Goal: Information Seeking & Learning: Learn about a topic

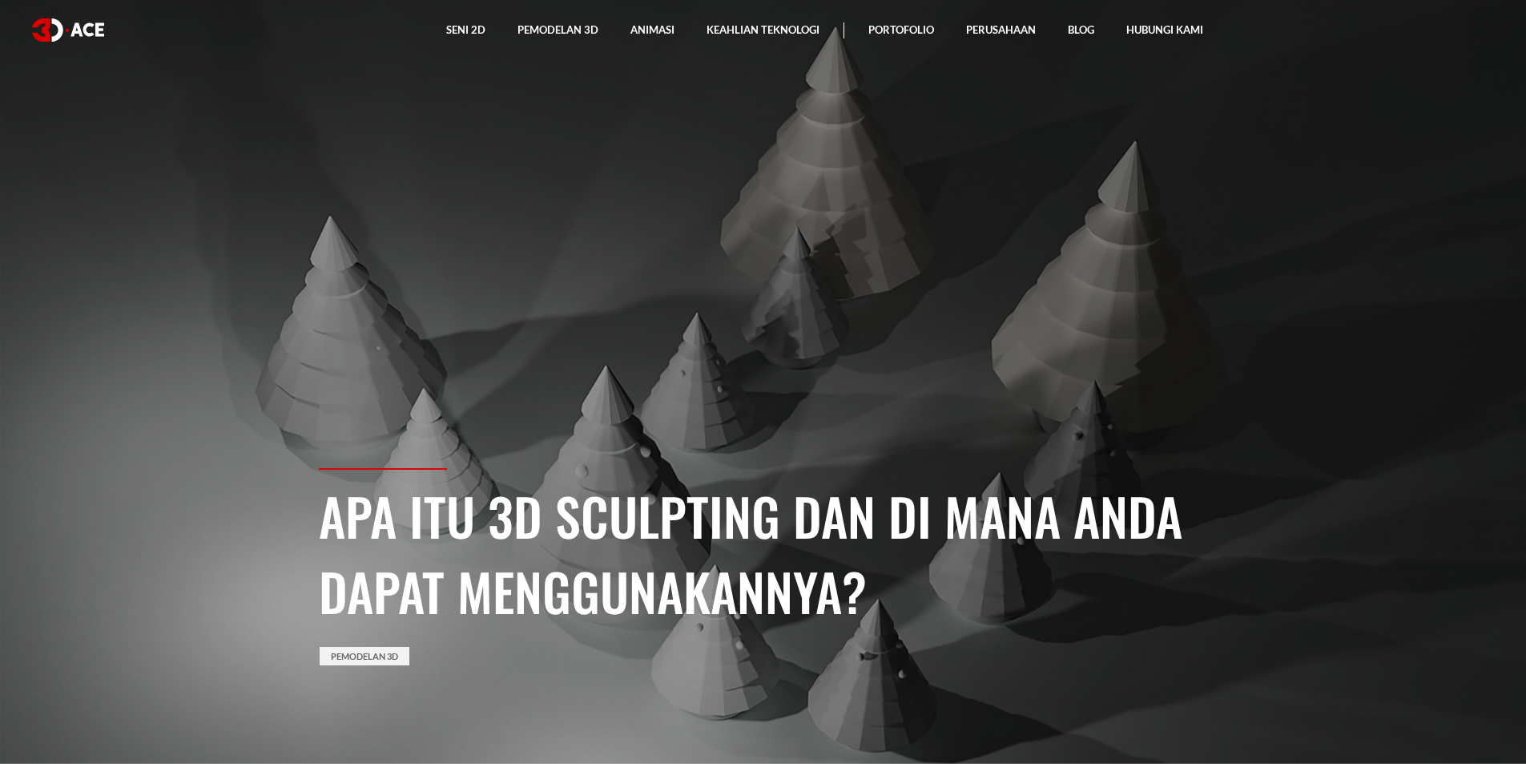
click at [1089, 217] on section "Apa Itu 3D Sculpting dan Di Mana Anda Dapat Menggunakannya? Pemodelan 3D" at bounding box center [763, 382] width 1526 height 764
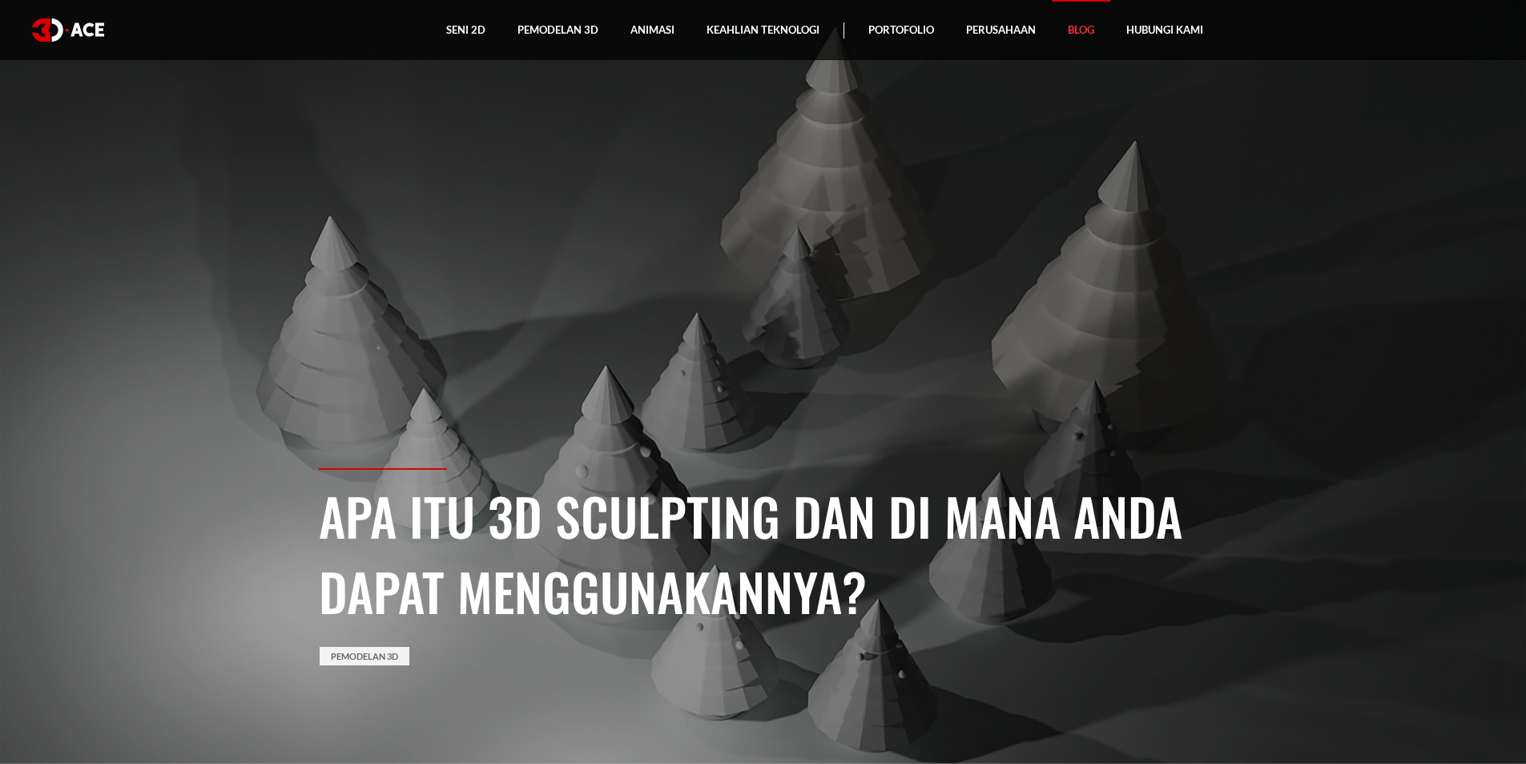
click at [1076, 49] on link "Blog" at bounding box center [1081, 30] width 58 height 60
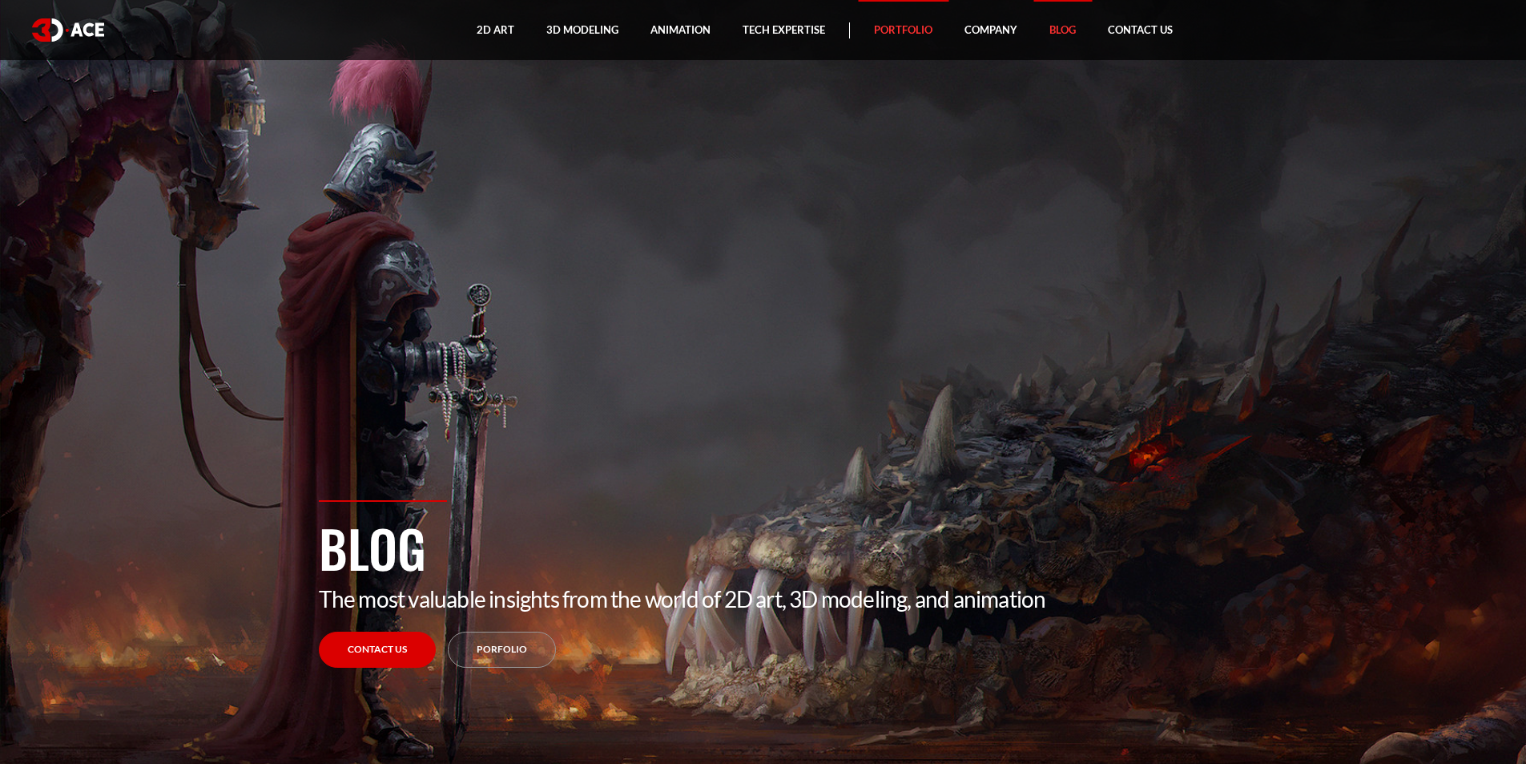
click at [890, 42] on link "Portfolio" at bounding box center [903, 30] width 91 height 60
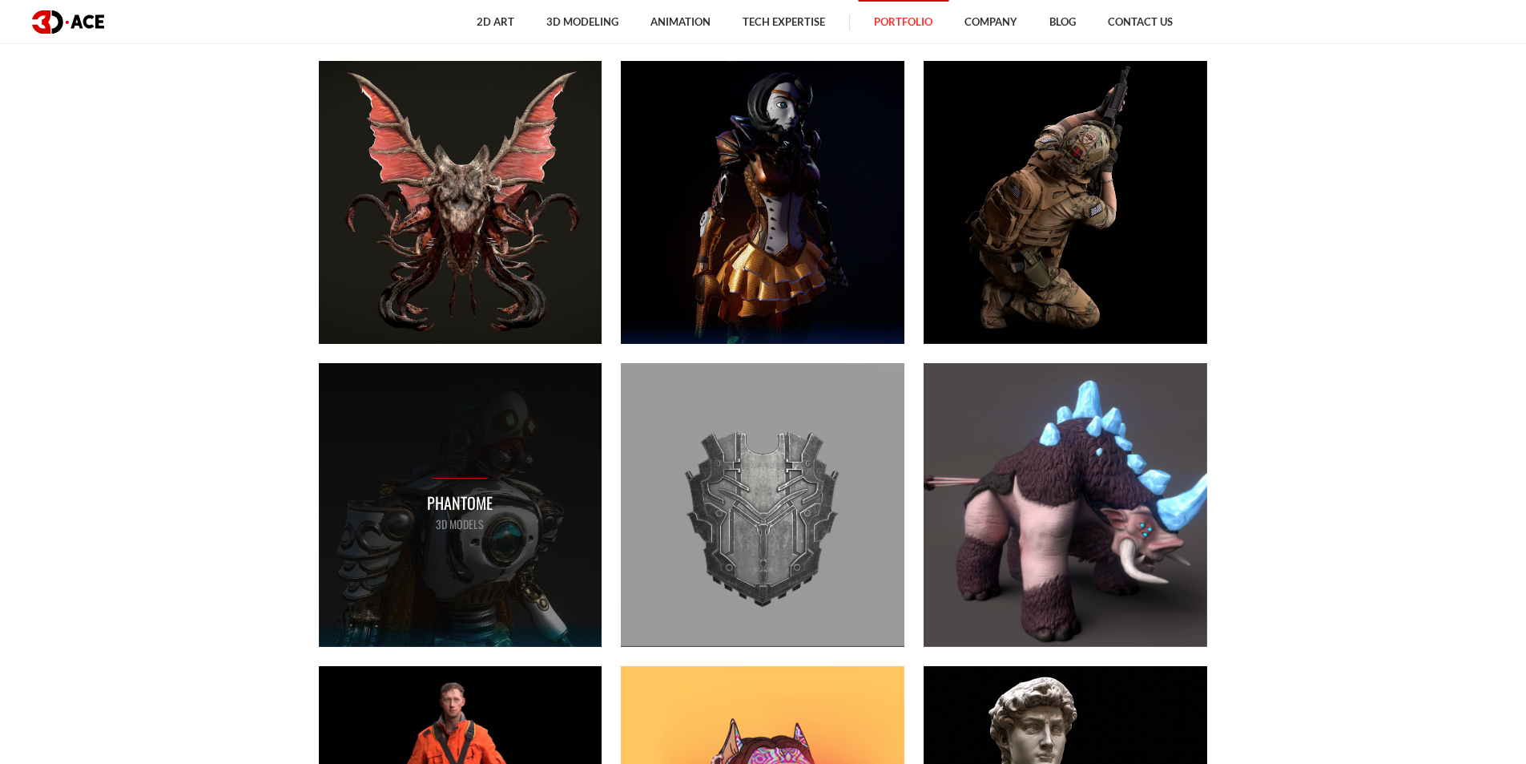
scroll to position [1602, 0]
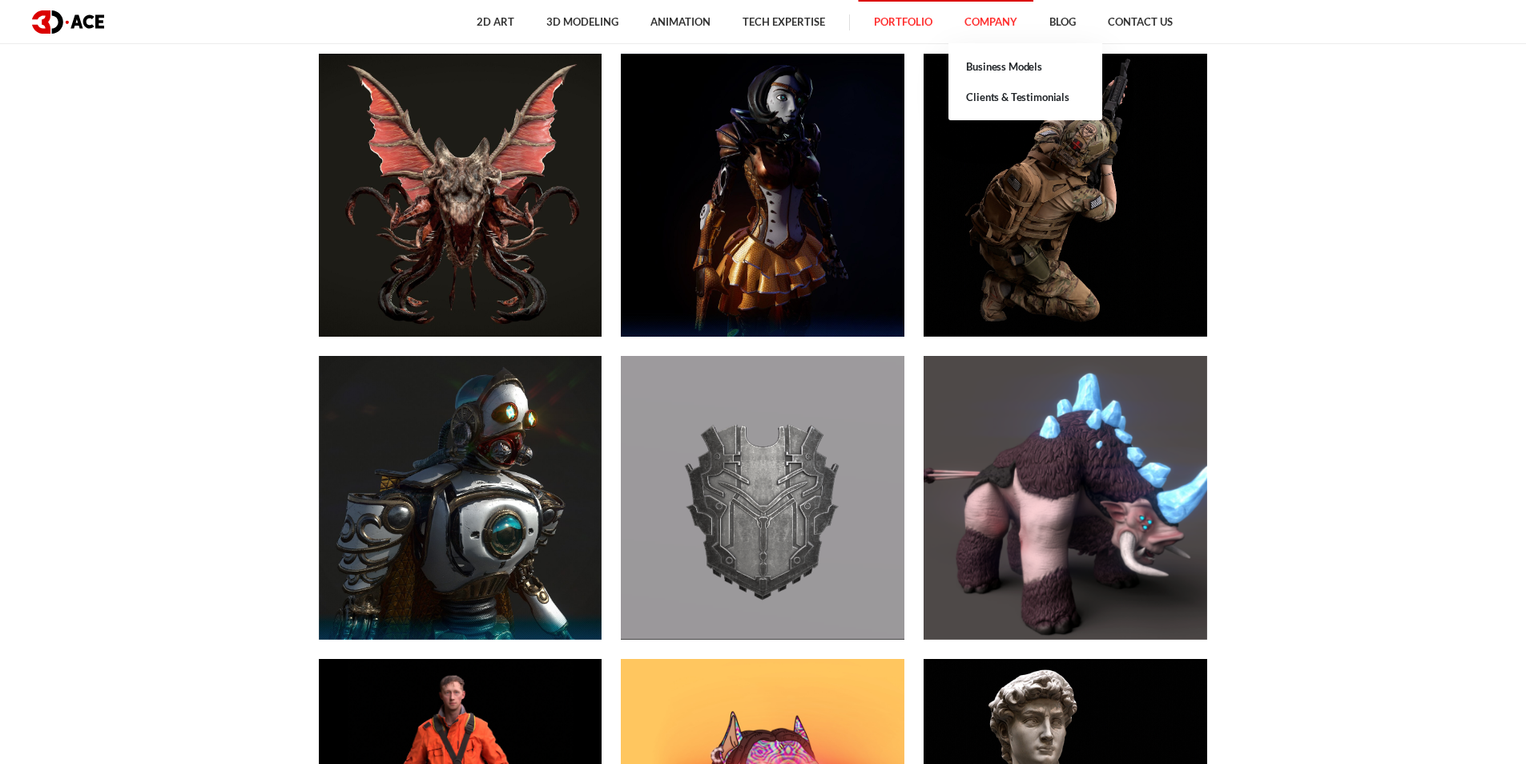
click at [988, 12] on link "Company" at bounding box center [991, 22] width 85 height 44
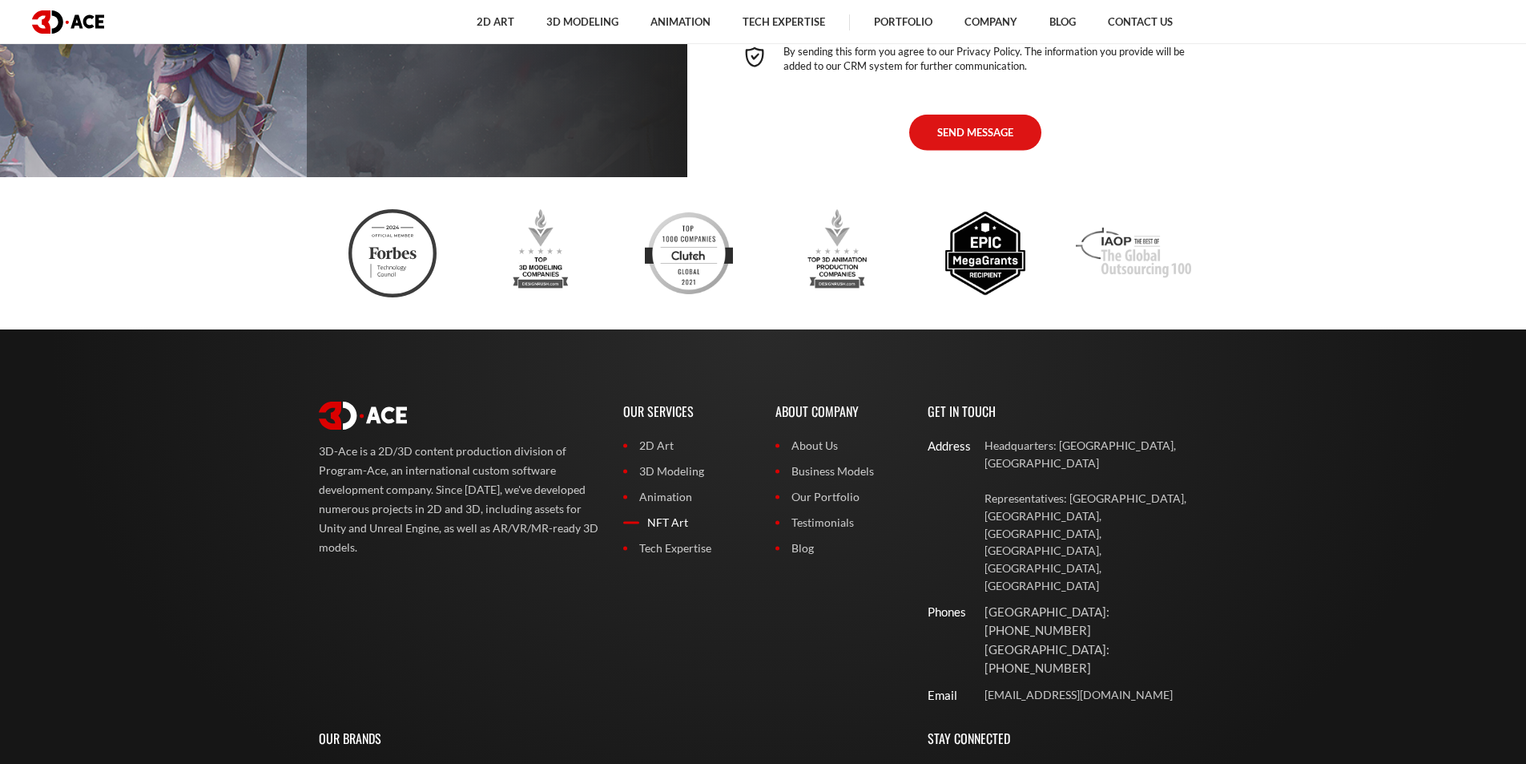
scroll to position [4090, 0]
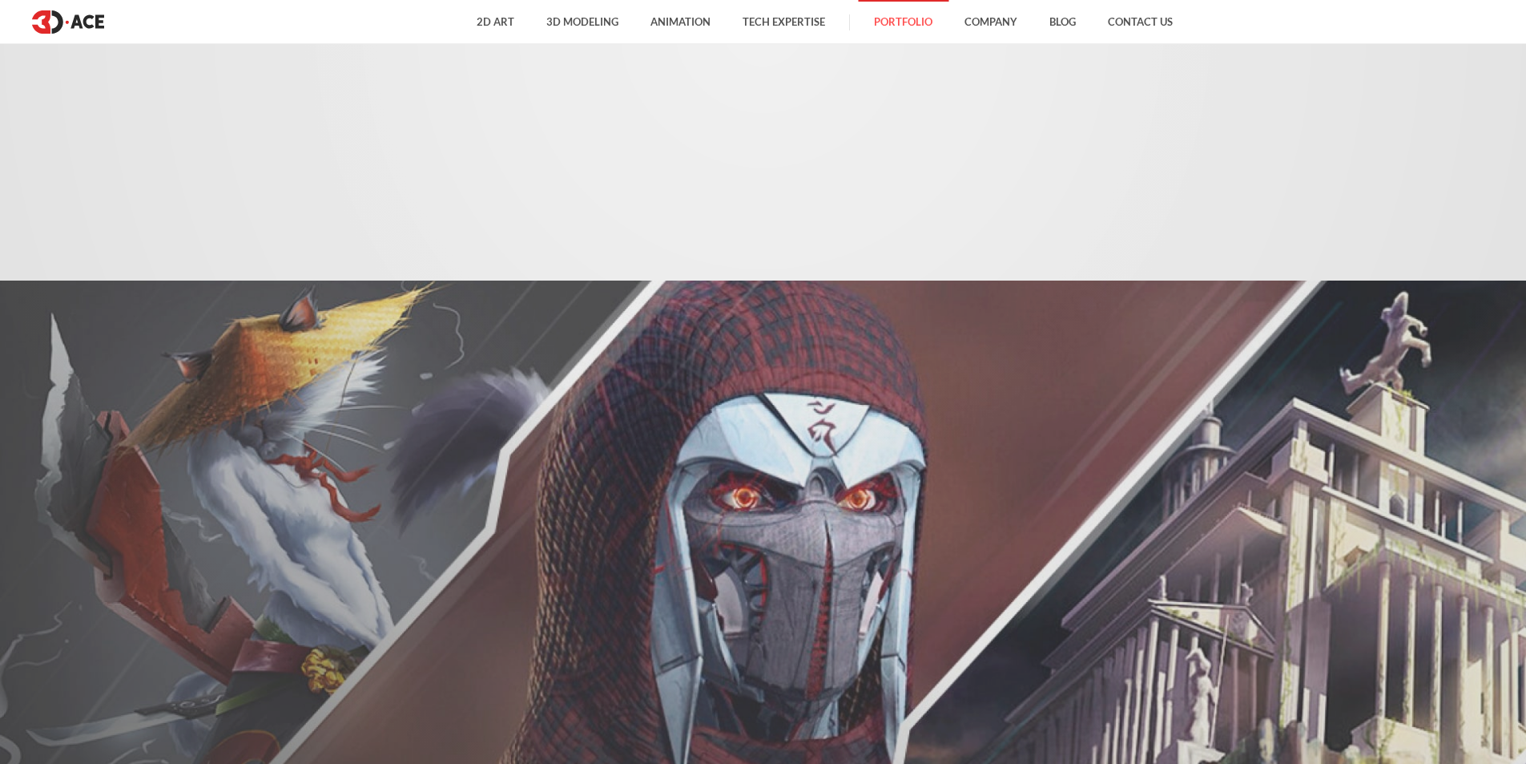
scroll to position [11628, 0]
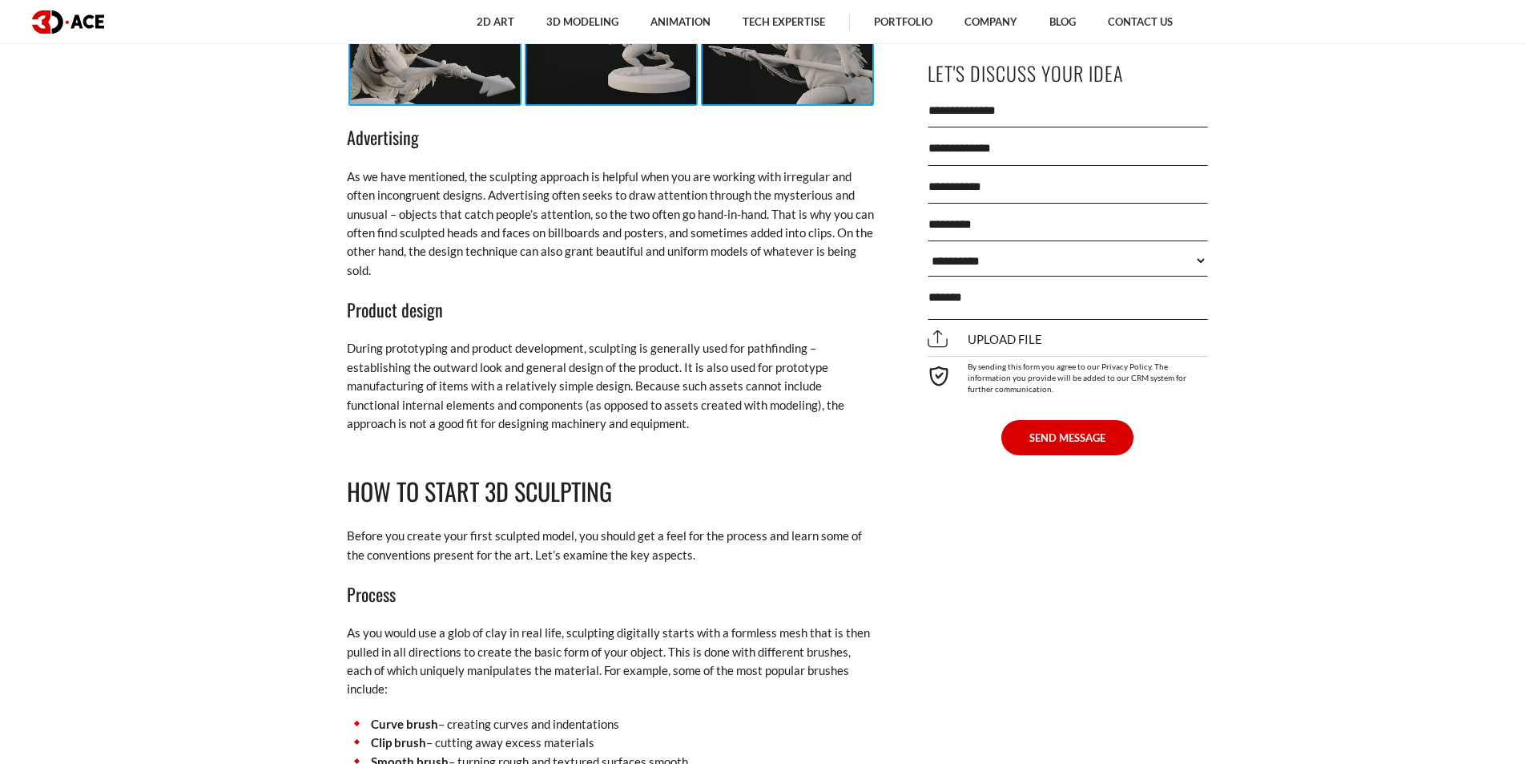
scroll to position [3045, 0]
